Goal: Check status: Check status

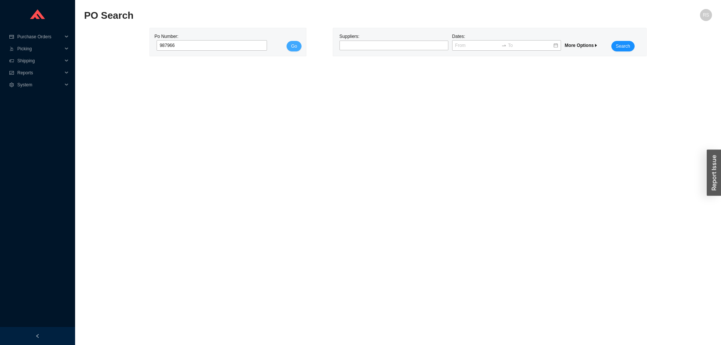
type input "987966"
click at [300, 44] on button "Go" at bounding box center [294, 46] width 15 height 11
type input "987966"
click at [290, 45] on button "Go" at bounding box center [294, 46] width 15 height 11
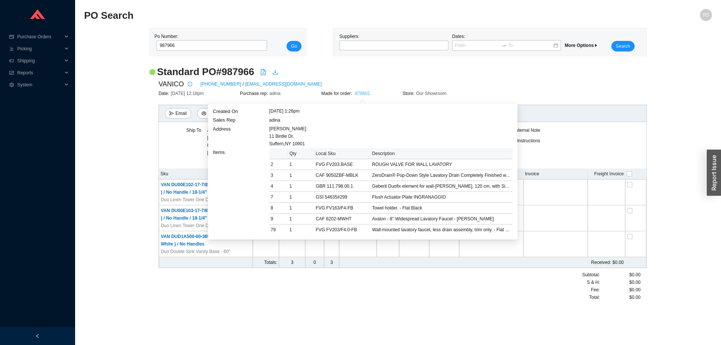
click at [363, 93] on link "878601" at bounding box center [362, 93] width 15 height 5
